Goal: Find specific fact: Find contact information

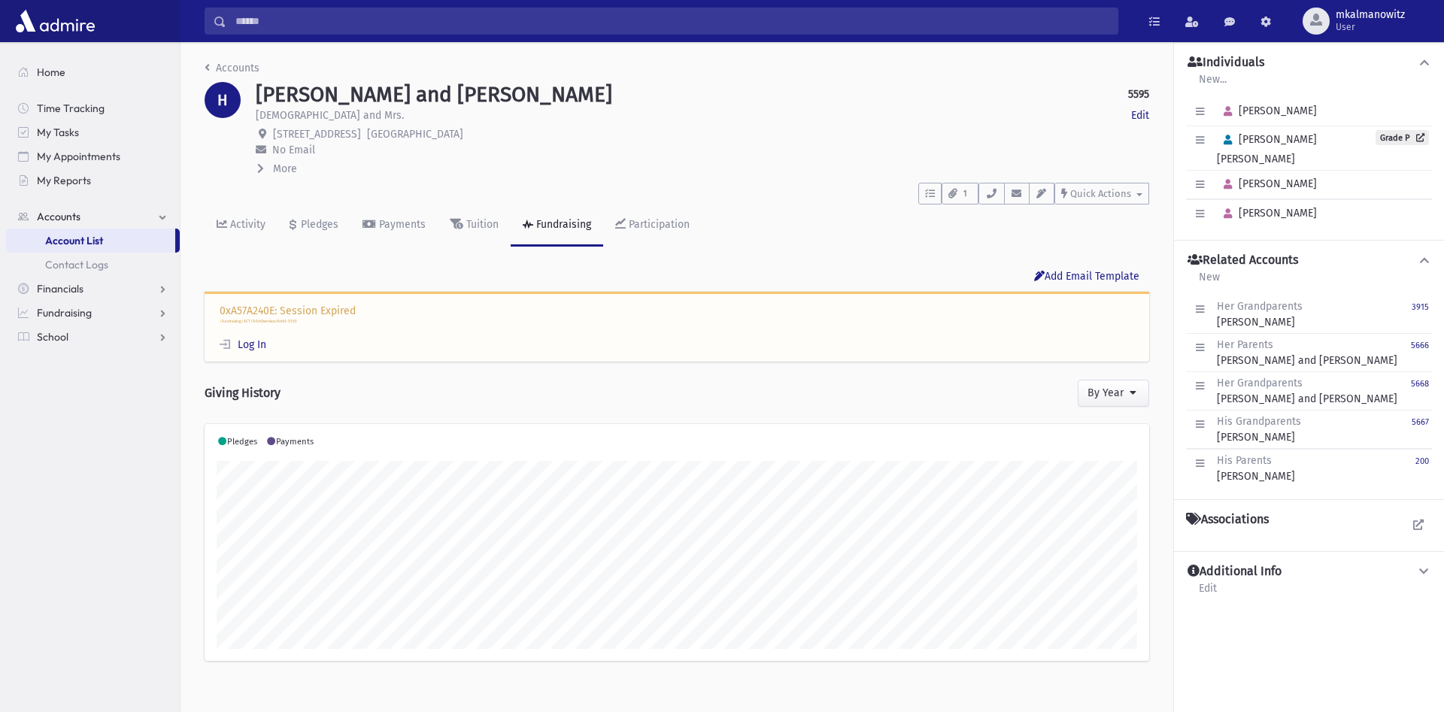
scroll to position [237, 945]
click at [37, 73] on link "Home" at bounding box center [93, 72] width 174 height 24
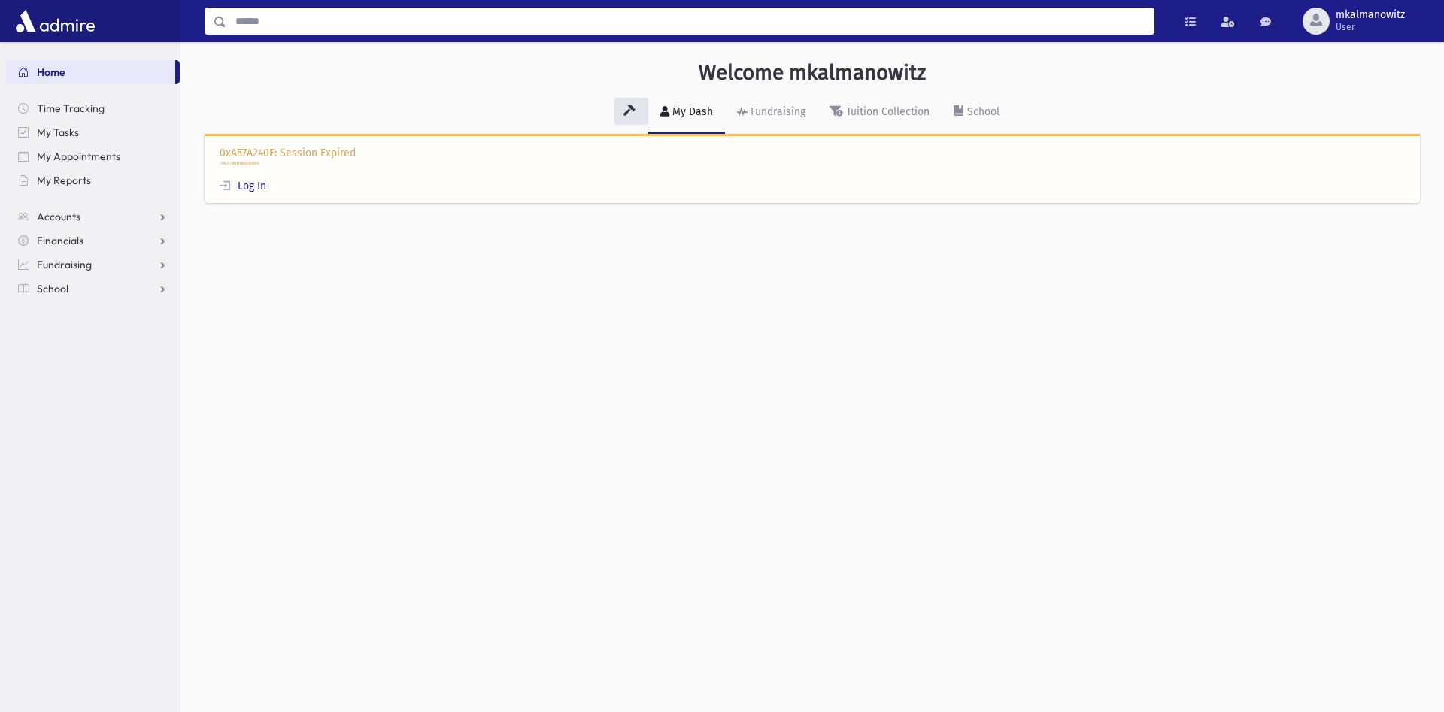
click at [269, 18] on input "Search" at bounding box center [690, 21] width 928 height 27
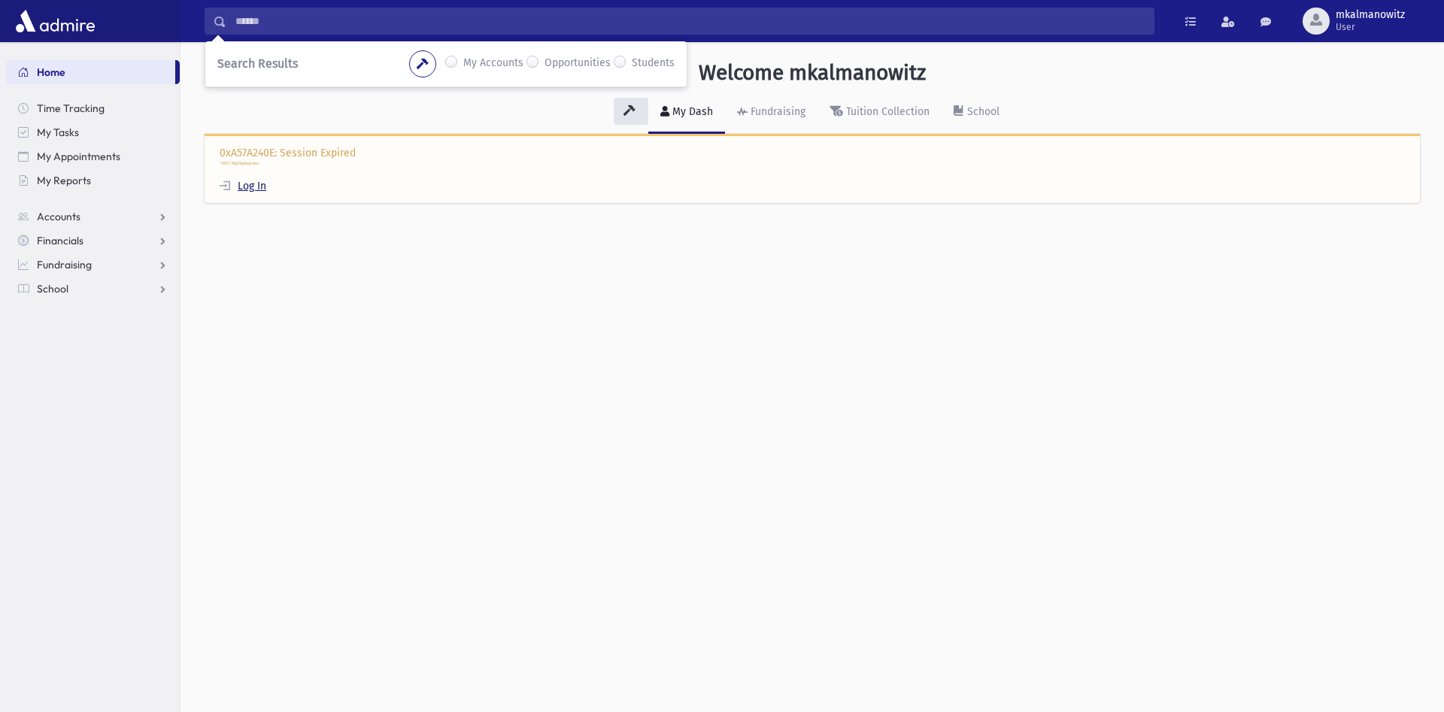
click at [250, 181] on link "Log In" at bounding box center [243, 186] width 47 height 13
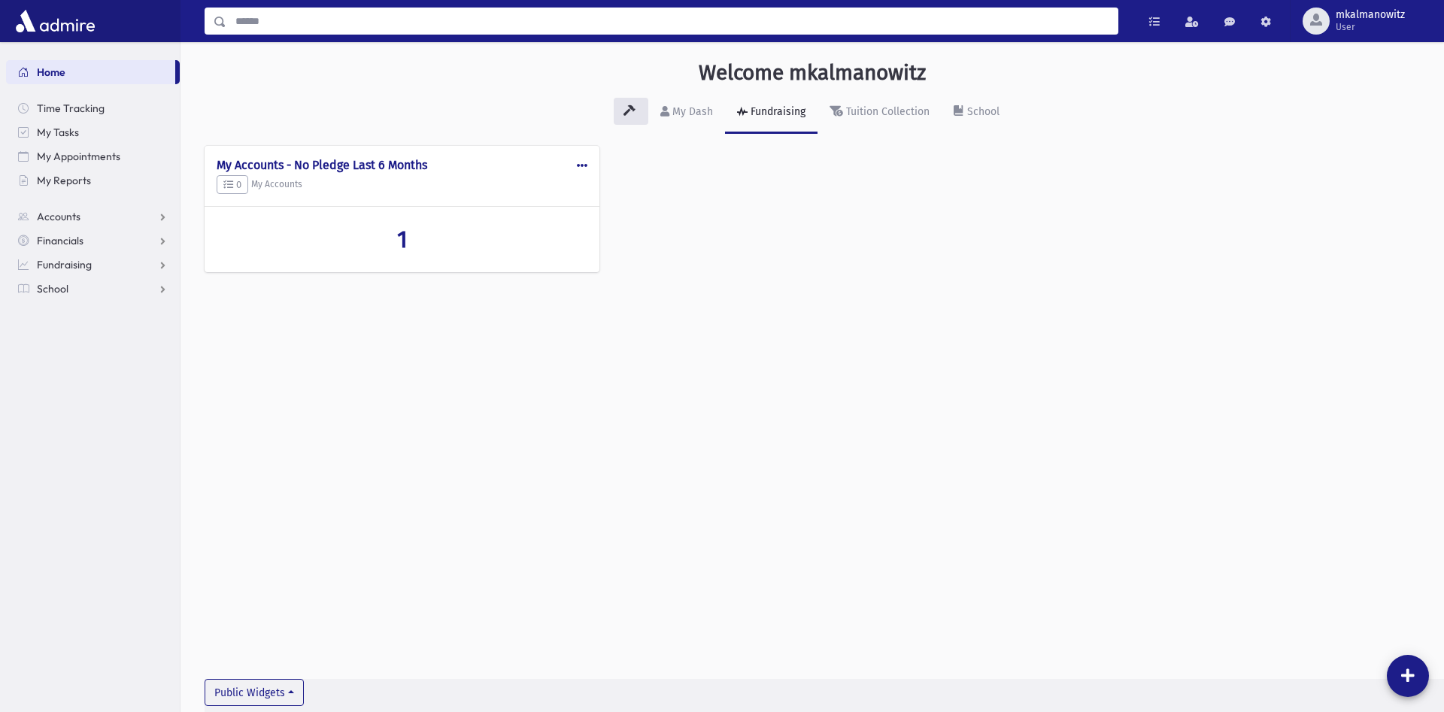
click at [424, 29] on input "Search" at bounding box center [671, 21] width 891 height 27
type input "*****"
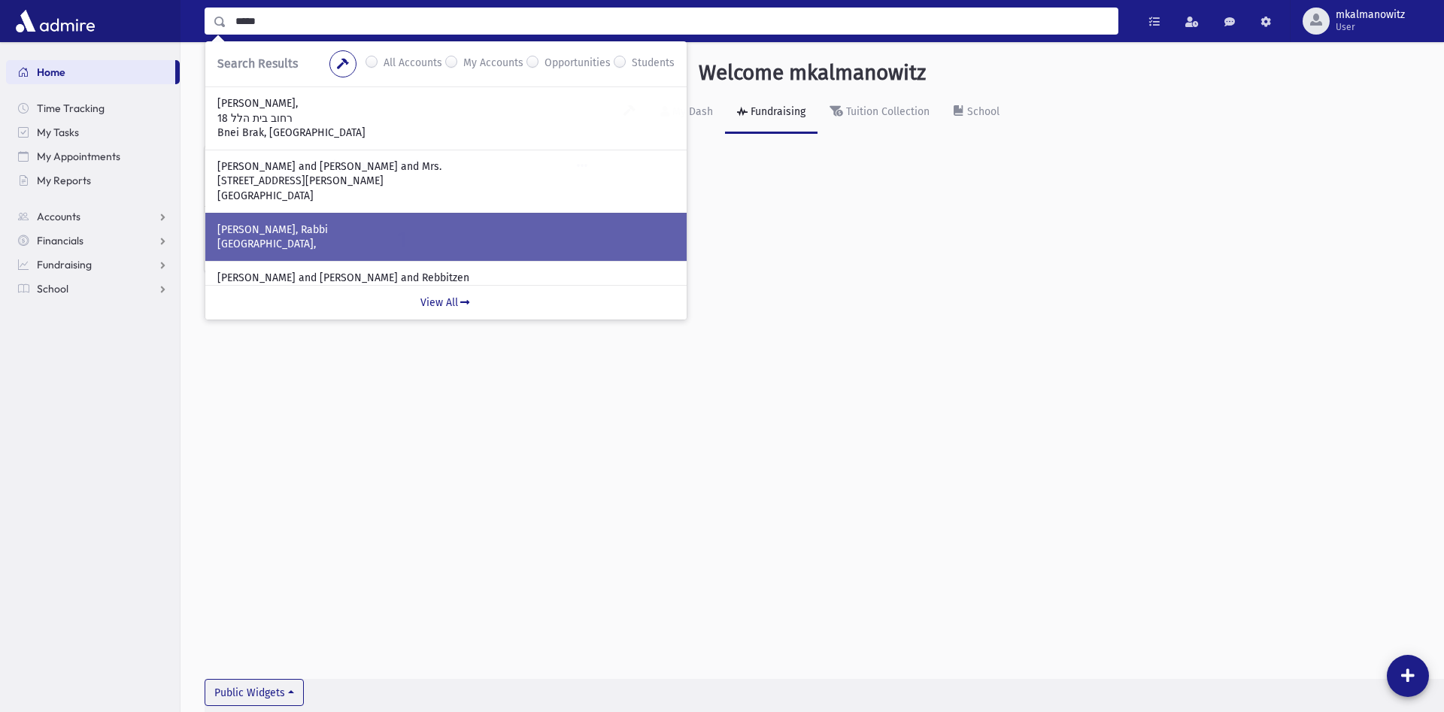
scroll to position [77, 0]
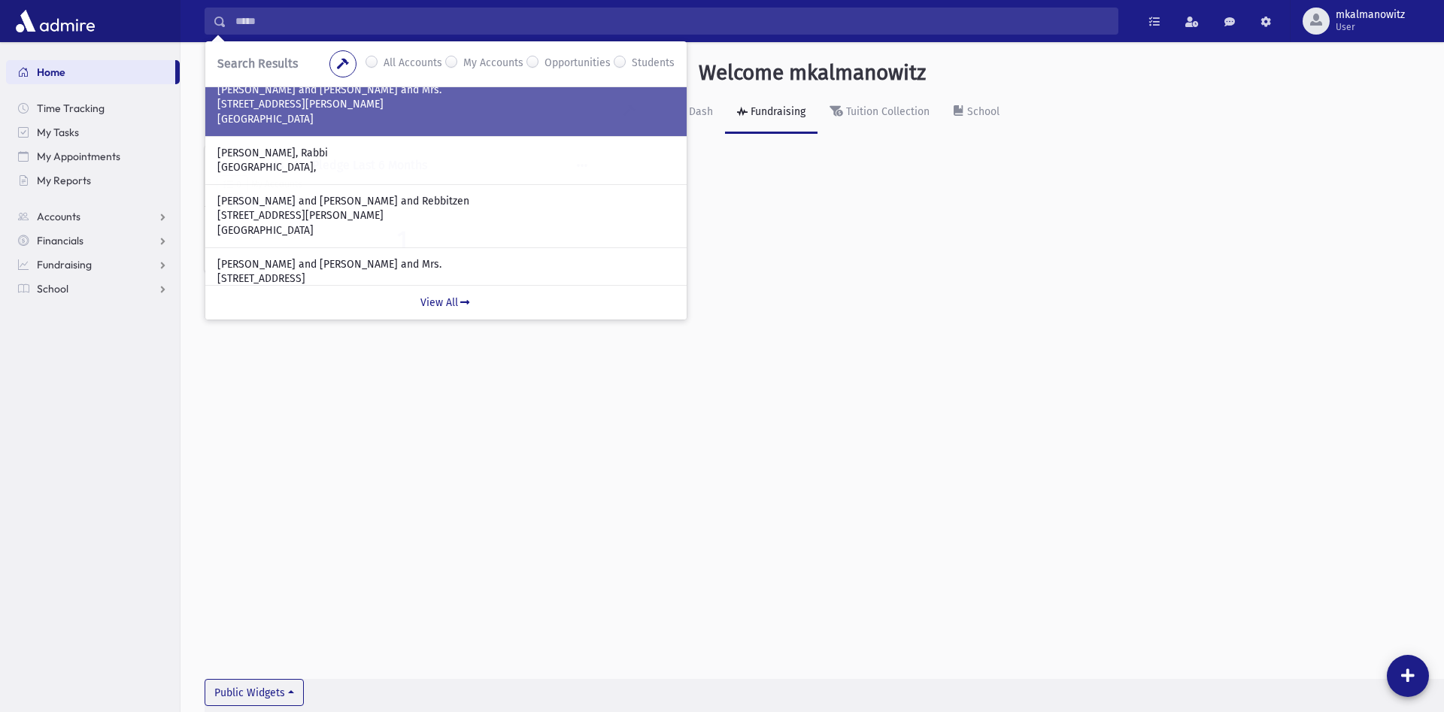
click at [351, 114] on p "[GEOGRAPHIC_DATA]" at bounding box center [445, 119] width 457 height 15
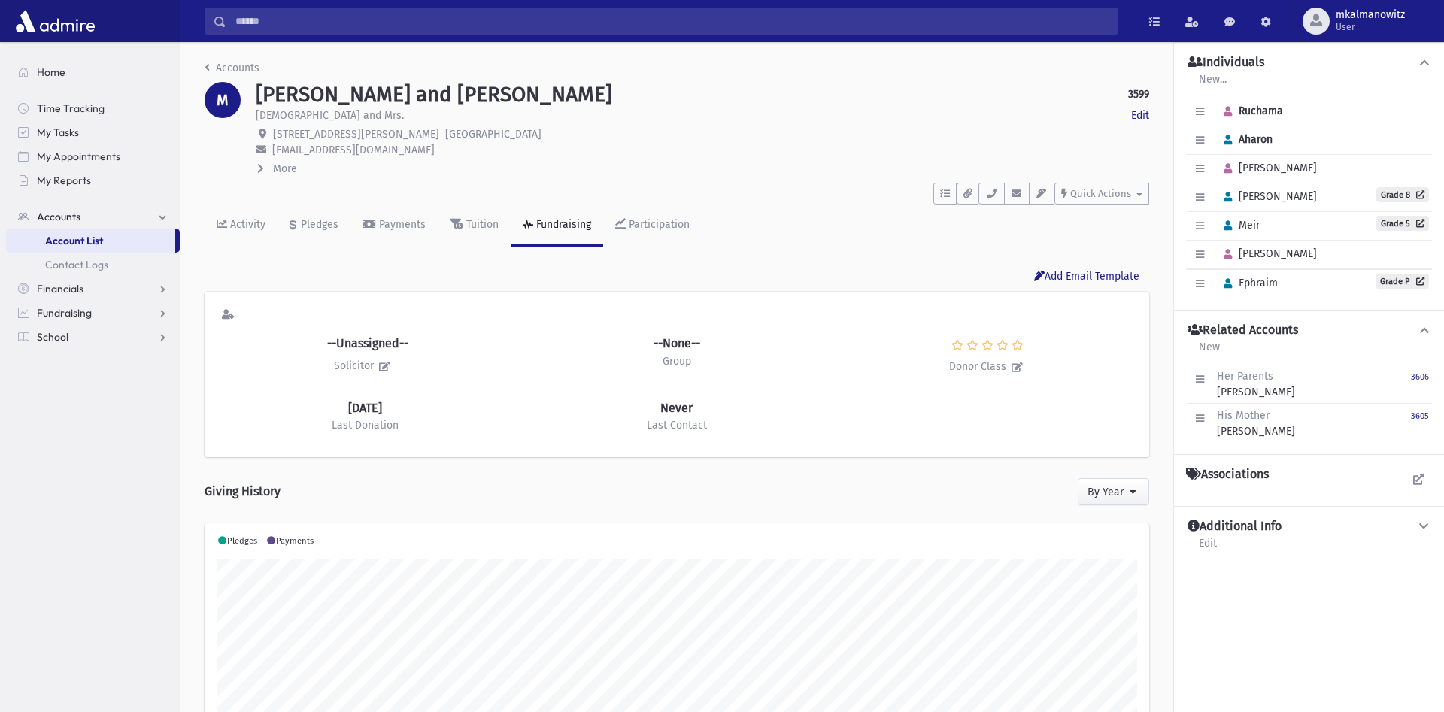
scroll to position [237, 945]
click at [989, 196] on icon "button" at bounding box center [992, 194] width 12 height 10
click at [728, 138] on p "[STREET_ADDRESS][PERSON_NAME]" at bounding box center [703, 134] width 894 height 16
